Goal: Task Accomplishment & Management: Use online tool/utility

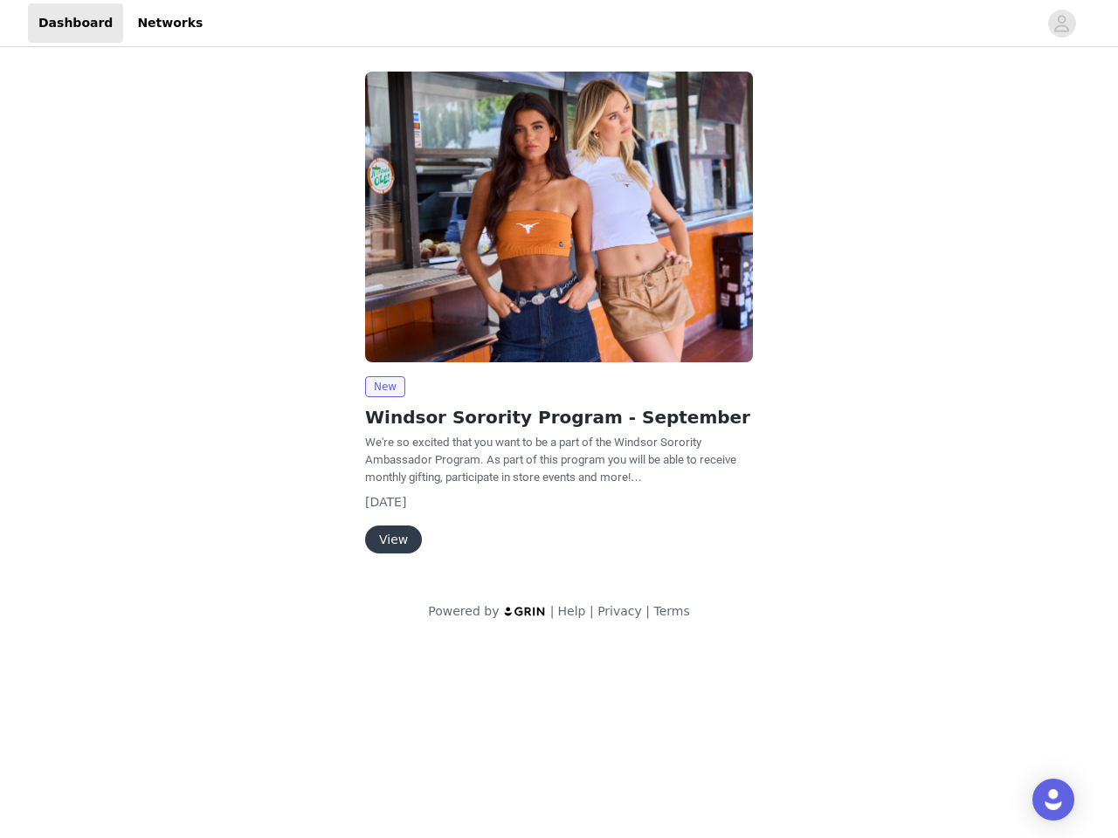
click at [559, 321] on img at bounding box center [559, 217] width 388 height 291
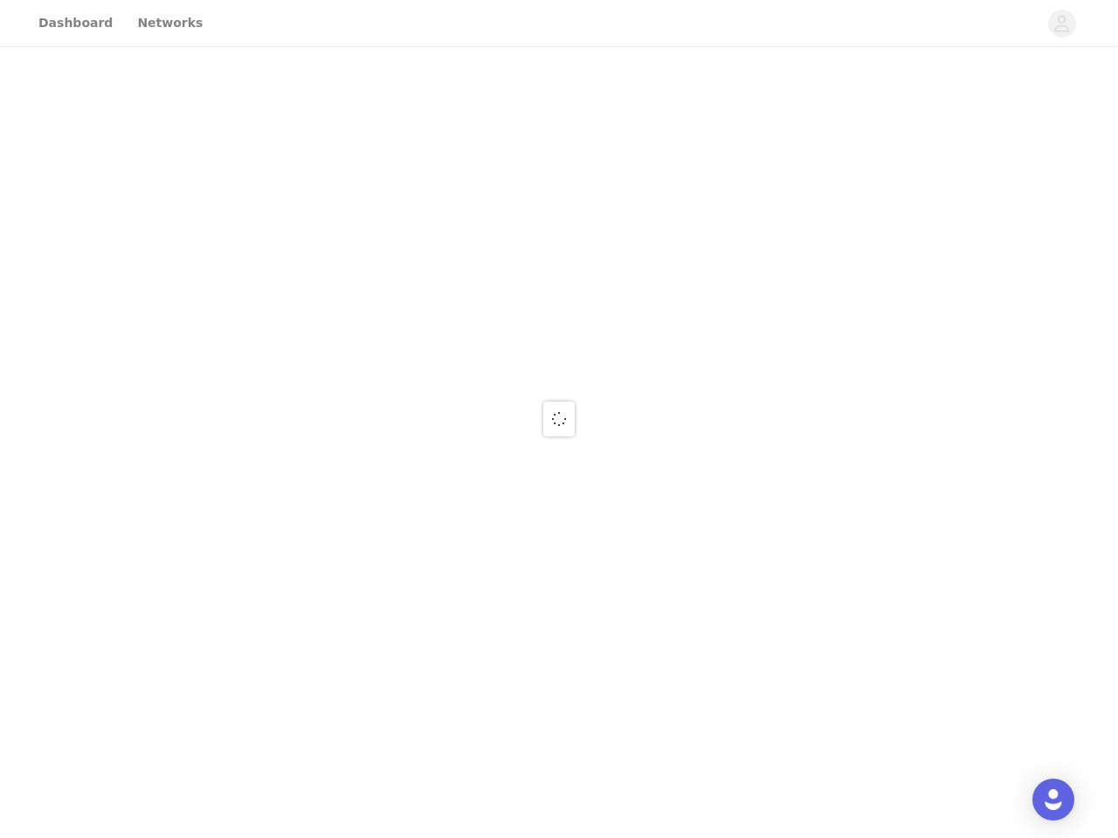
click at [559, 24] on div at bounding box center [559, 419] width 1118 height 838
click at [1062, 24] on div at bounding box center [559, 419] width 1118 height 838
click at [559, 217] on div at bounding box center [559, 419] width 1118 height 838
click at [384, 387] on div at bounding box center [559, 419] width 1118 height 838
click at [392, 540] on div at bounding box center [559, 419] width 1118 height 838
